Goal: Find specific page/section: Find specific page/section

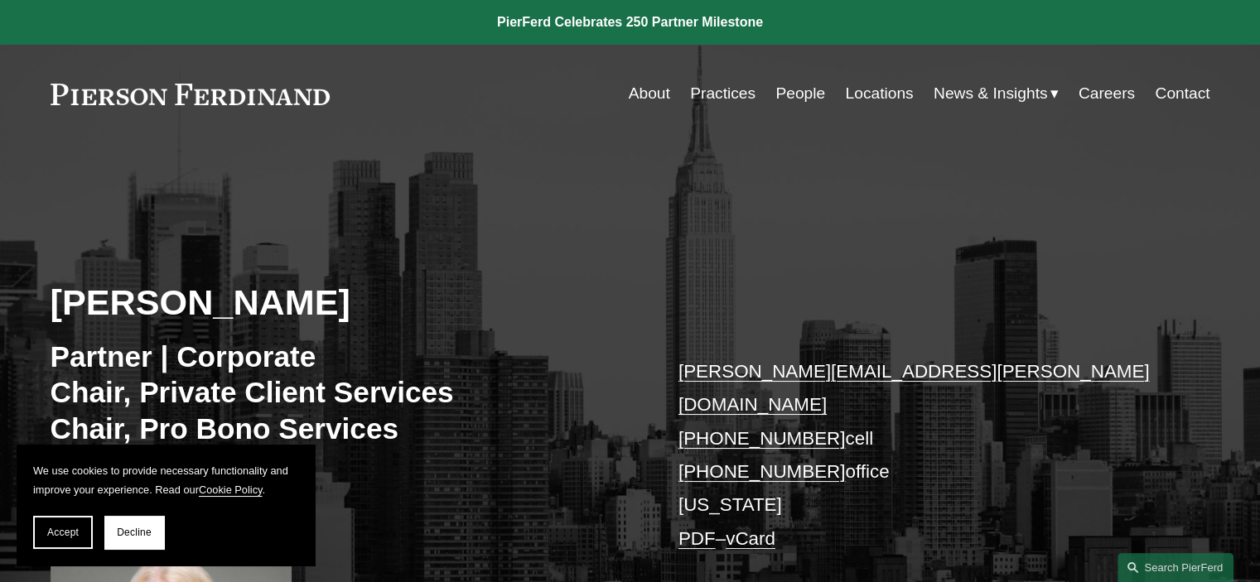
click at [784, 91] on link "People" at bounding box center [800, 93] width 50 height 31
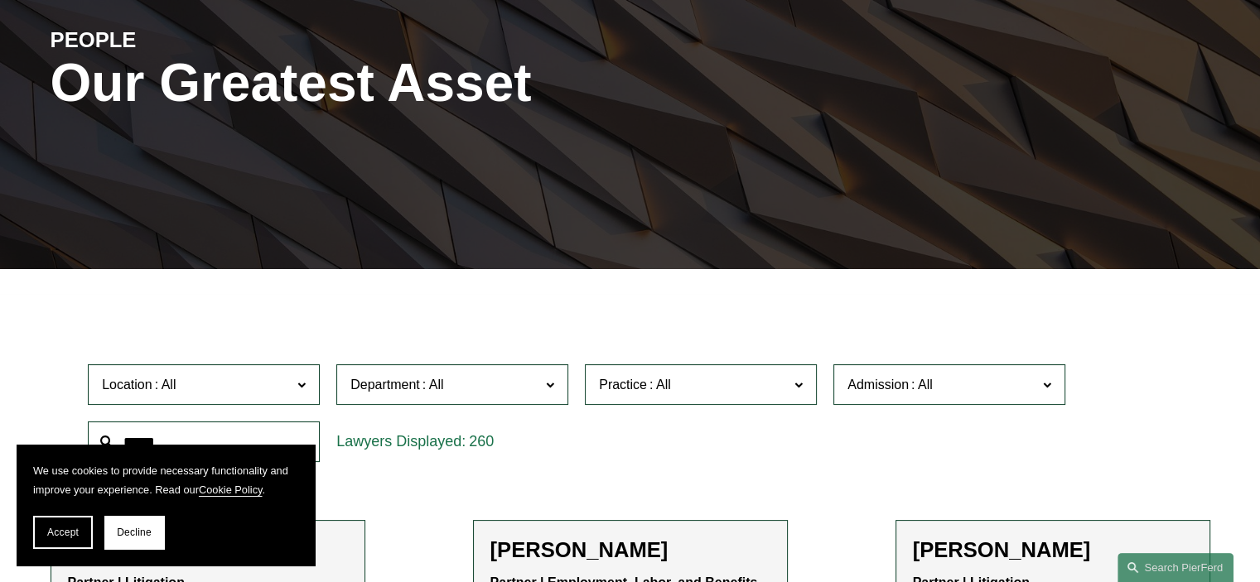
scroll to position [248, 0]
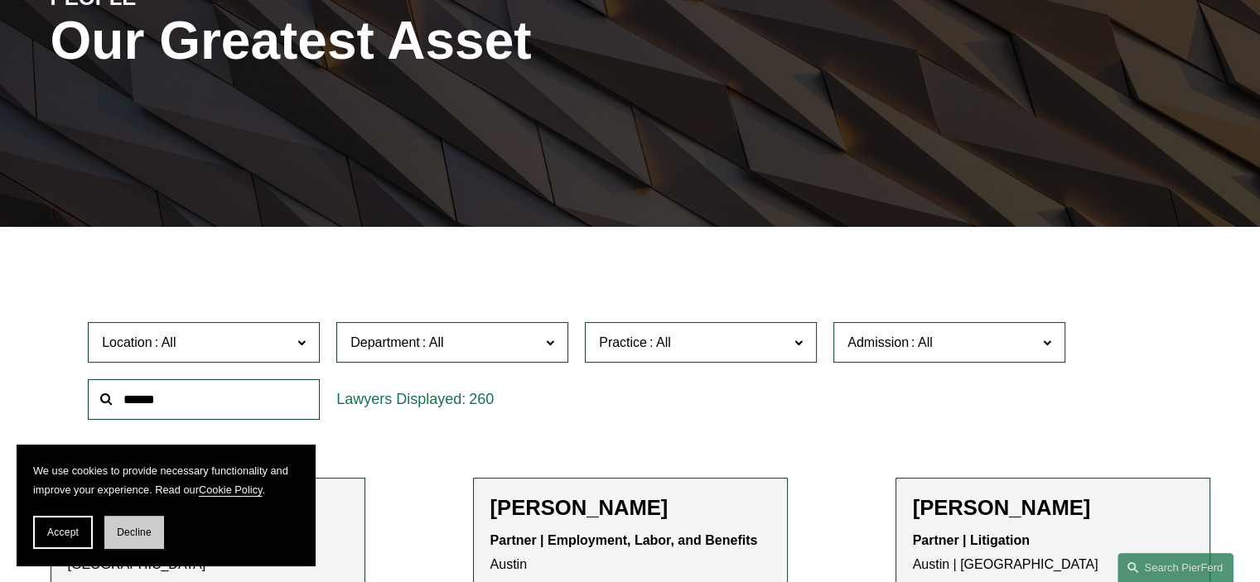
click at [129, 536] on span "Decline" at bounding box center [134, 533] width 35 height 12
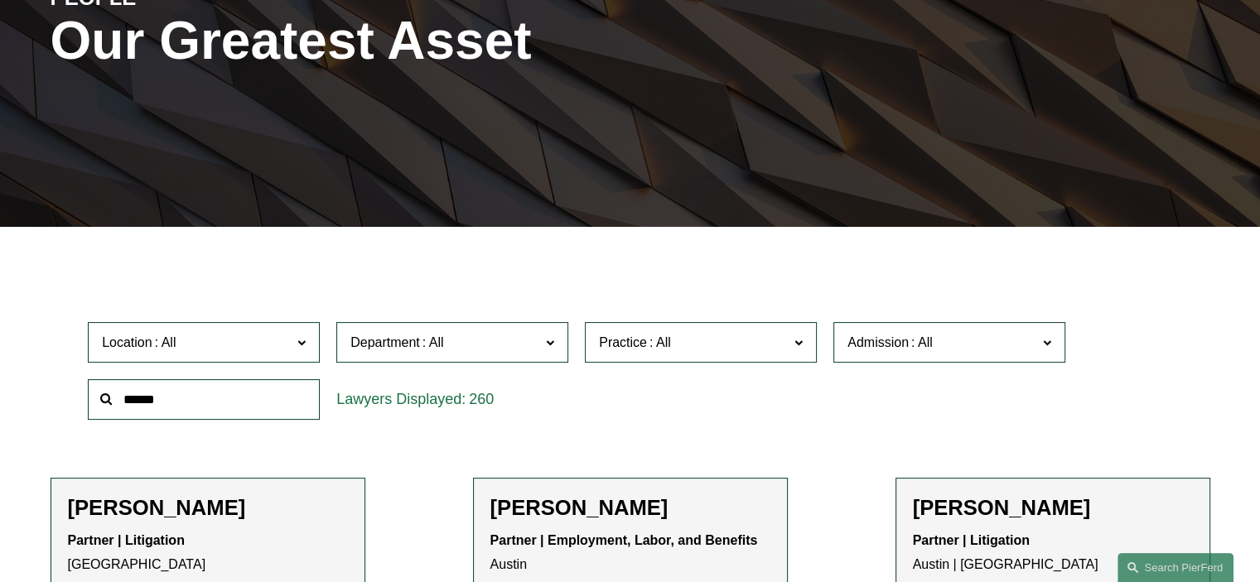
click at [194, 393] on input "text" at bounding box center [204, 399] width 232 height 41
click at [129, 400] on input "text" at bounding box center [204, 399] width 232 height 41
type input "******"
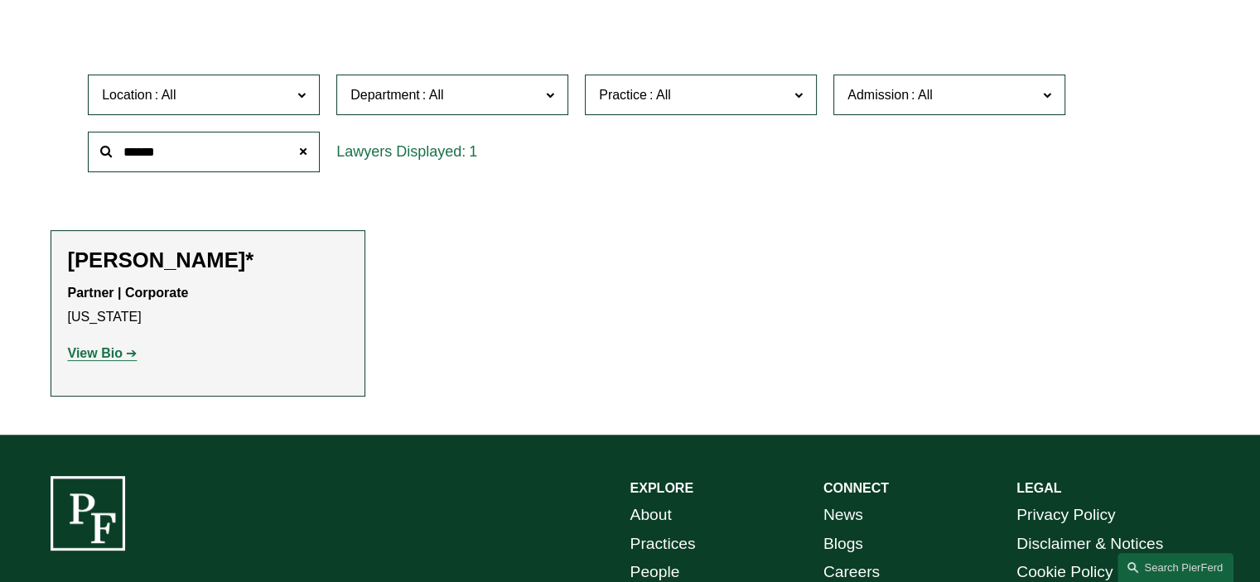
scroll to position [497, 0]
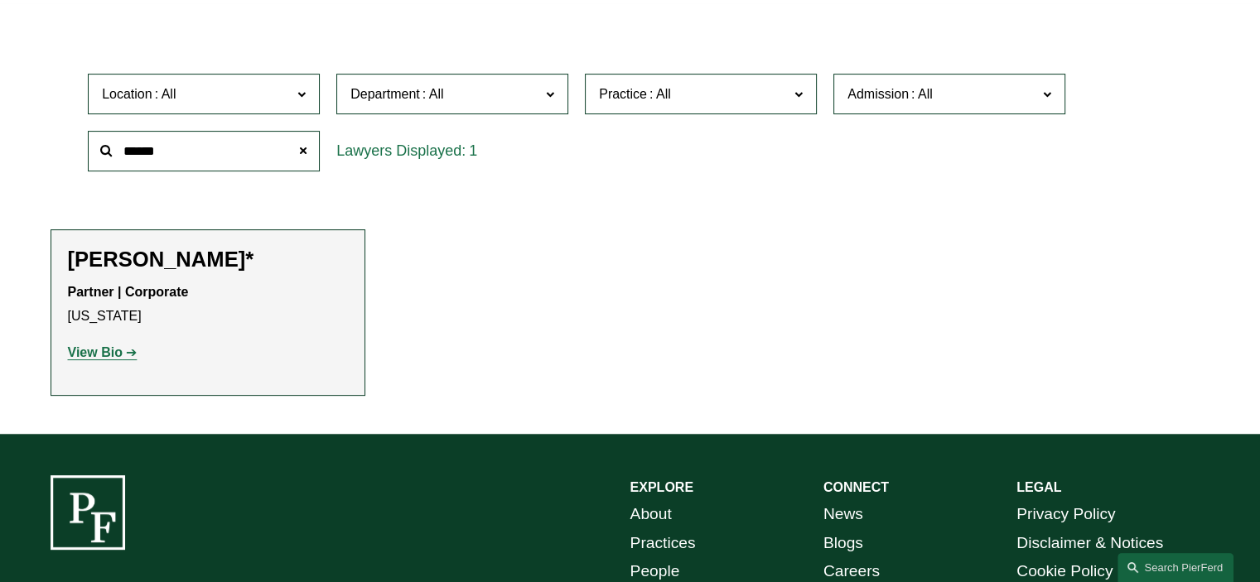
click at [76, 349] on strong "View Bio" at bounding box center [95, 352] width 55 height 14
